Goal: Transaction & Acquisition: Purchase product/service

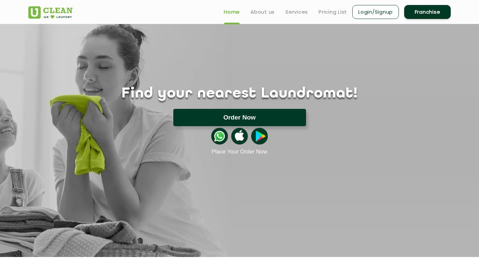
click at [218, 117] on button "Order Now" at bounding box center [239, 117] width 133 height 17
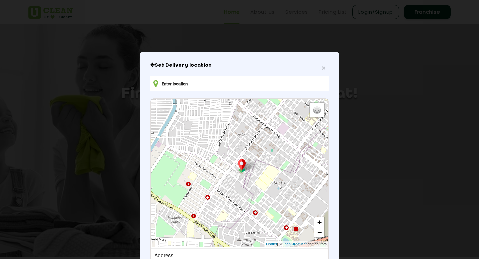
click at [229, 84] on input "text" at bounding box center [239, 83] width 179 height 15
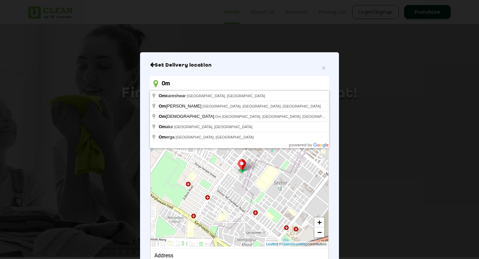
type input "[PERSON_NAME] & Hina's Place [STREET_ADDRESS]"
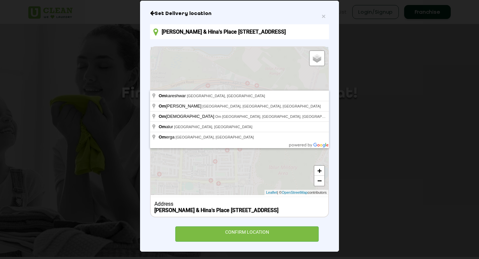
scroll to position [53, 0]
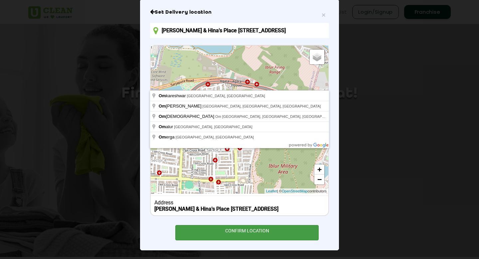
click at [243, 233] on div "CONFIRM LOCATION" at bounding box center [246, 232] width 143 height 15
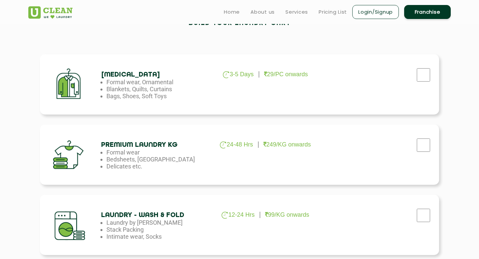
scroll to position [178, 0]
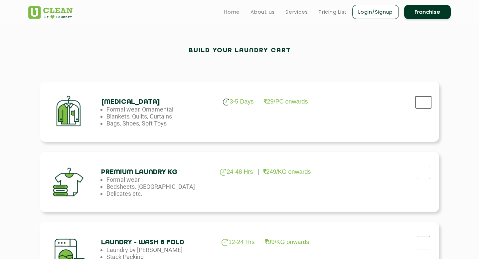
click at [424, 98] on input "checkbox" at bounding box center [423, 101] width 17 height 13
checkbox input "true"
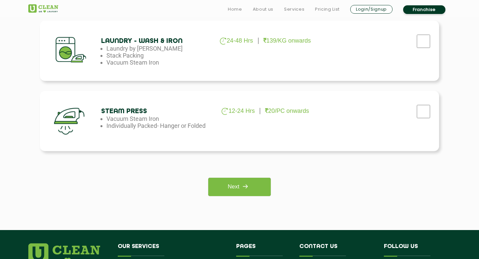
scroll to position [461, 0]
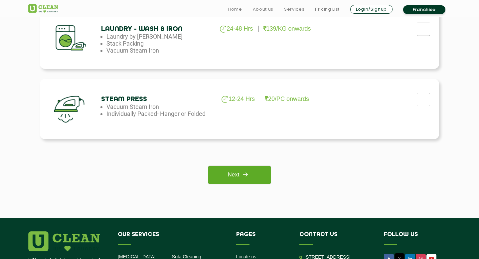
click at [251, 172] on img at bounding box center [245, 174] width 12 height 12
